Goal: Communication & Community: Answer question/provide support

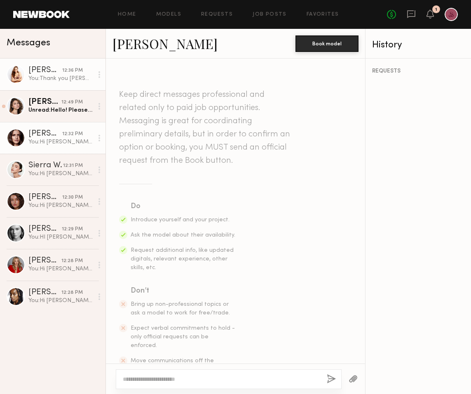
scroll to position [459, 0]
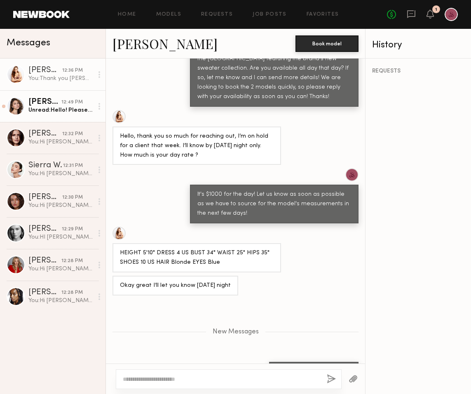
click at [59, 116] on link "[PERSON_NAME] 12:49 PM Unread: Hello! Please send me details. I am available th…" at bounding box center [52, 106] width 105 height 32
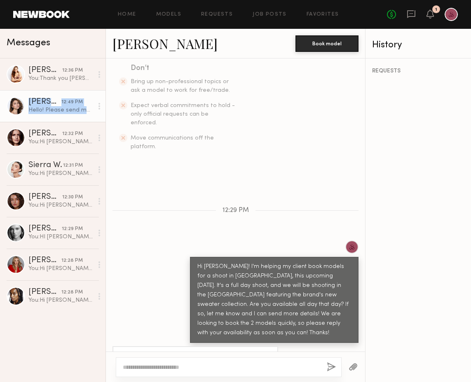
scroll to position [222, 0]
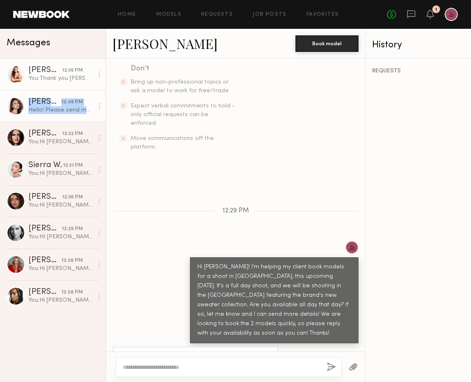
click at [56, 80] on div "You: Thank you [PERSON_NAME]!" at bounding box center [60, 79] width 65 height 8
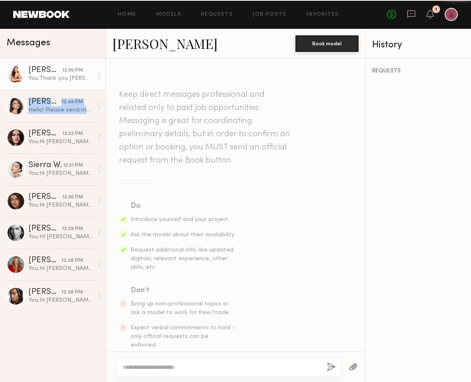
scroll to position [407, 0]
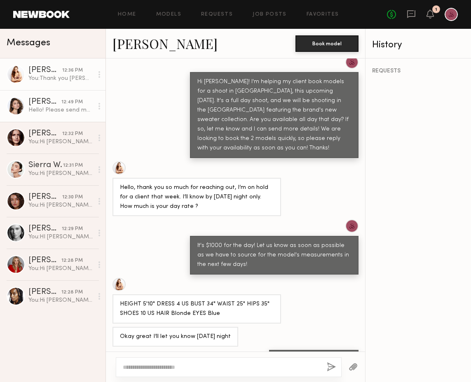
click at [55, 97] on link "[PERSON_NAME] 12:49 PM Hello! Please send me details. I am available that day." at bounding box center [52, 106] width 105 height 32
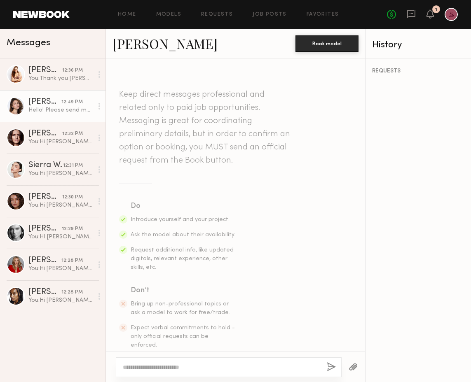
scroll to position [222, 0]
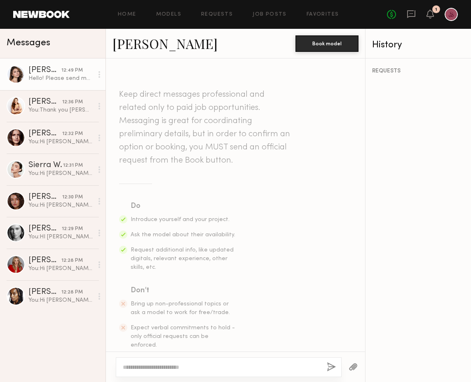
click at [147, 43] on link "Natalia T." at bounding box center [164, 44] width 105 height 18
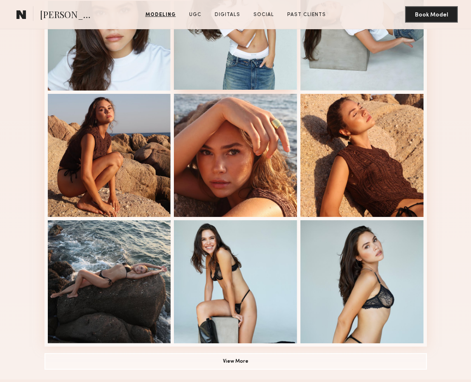
scroll to position [390, 0]
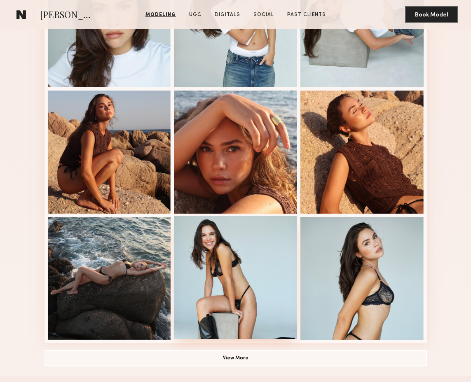
click at [215, 259] on div at bounding box center [235, 277] width 123 height 123
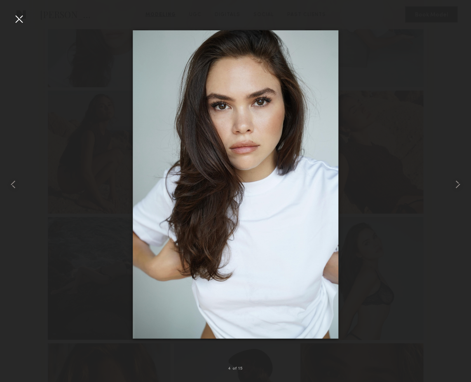
click at [315, 194] on img at bounding box center [236, 184] width 206 height 309
click at [375, 136] on div at bounding box center [235, 184] width 471 height 343
click at [15, 19] on div at bounding box center [18, 18] width 13 height 13
